Goal: Navigation & Orientation: Find specific page/section

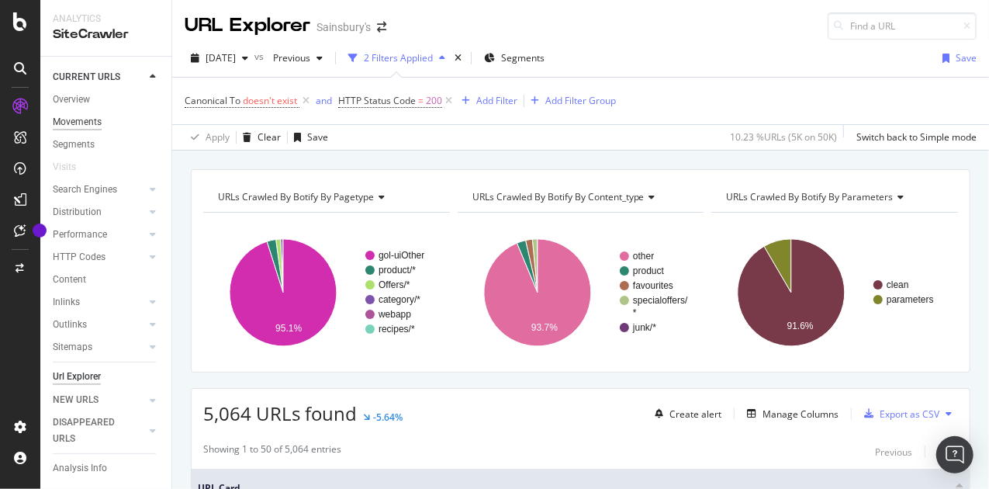
click at [85, 123] on div "Movements" at bounding box center [77, 122] width 49 height 16
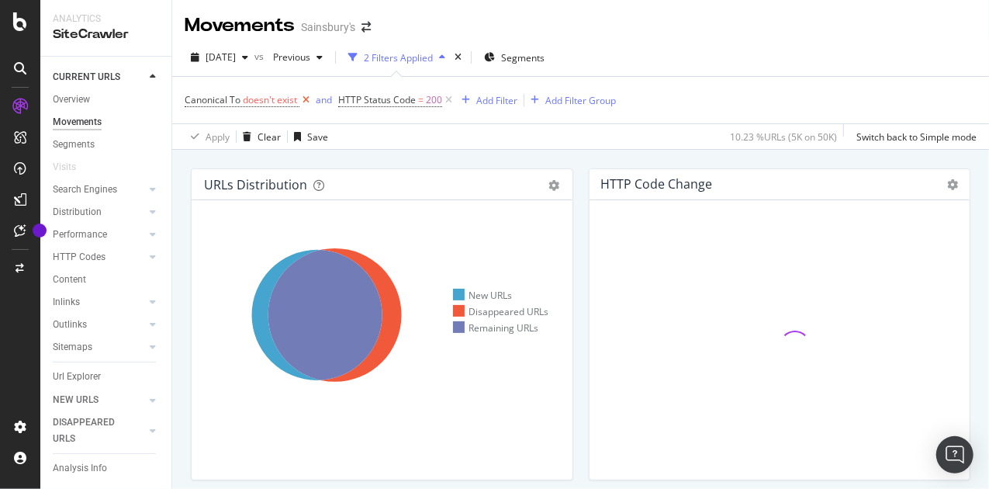
click at [304, 100] on icon at bounding box center [305, 100] width 13 height 16
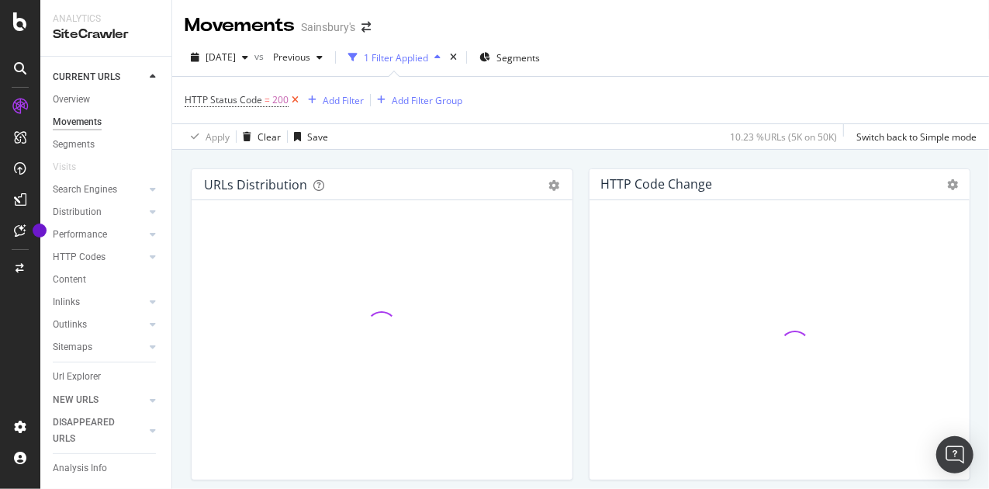
click at [293, 94] on icon at bounding box center [294, 100] width 13 height 16
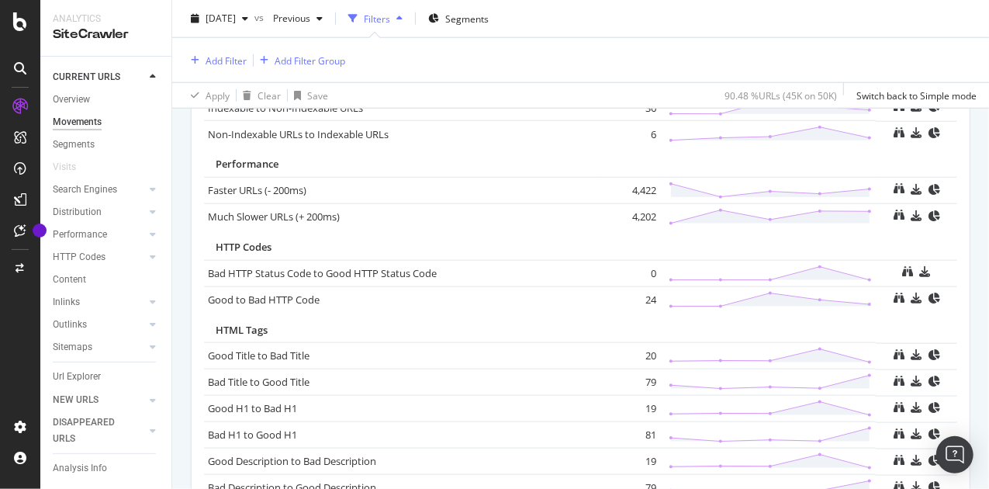
scroll to position [527, 0]
